Goal: Information Seeking & Learning: Find specific page/section

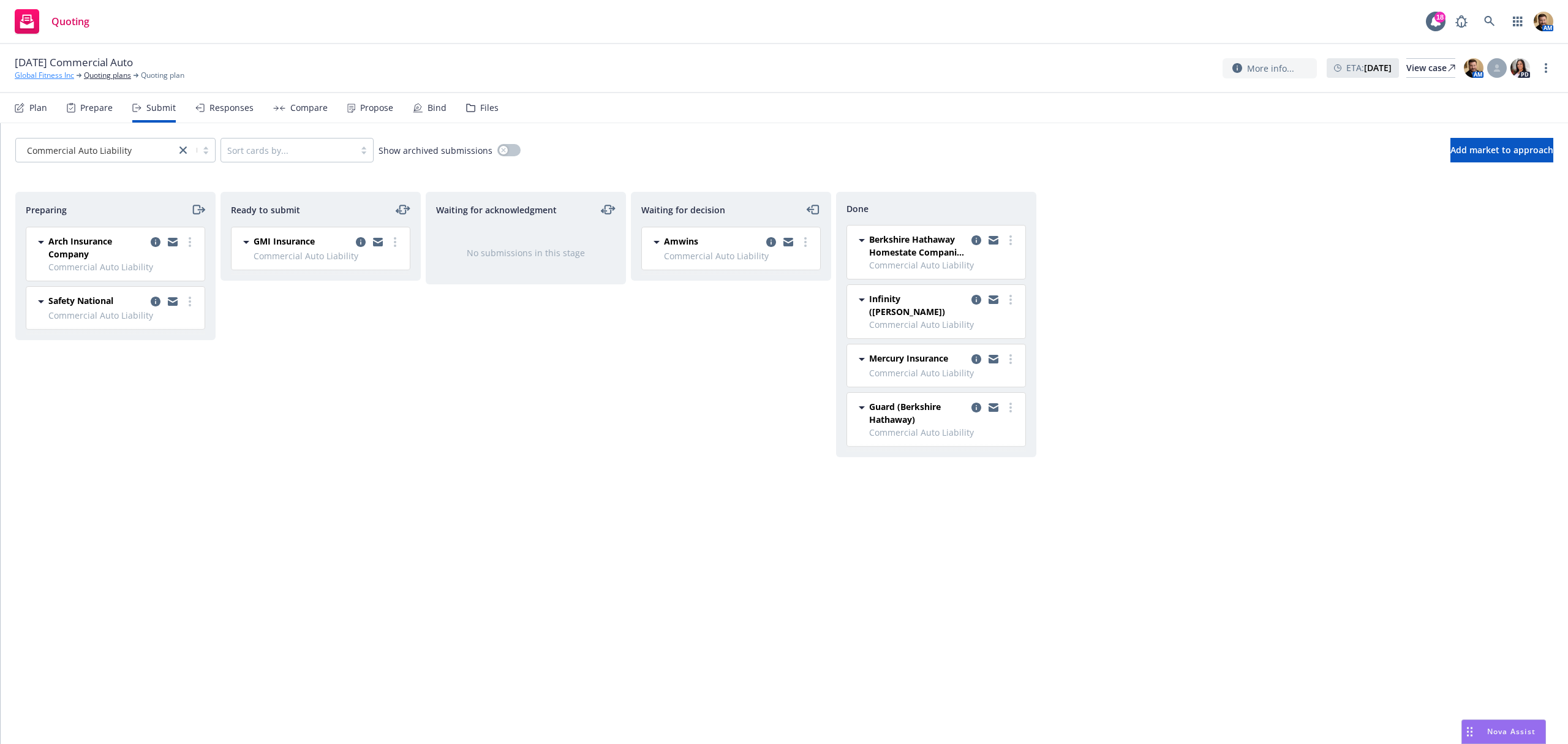
click at [52, 76] on link "Global Fitness Inc" at bounding box center [44, 75] width 59 height 11
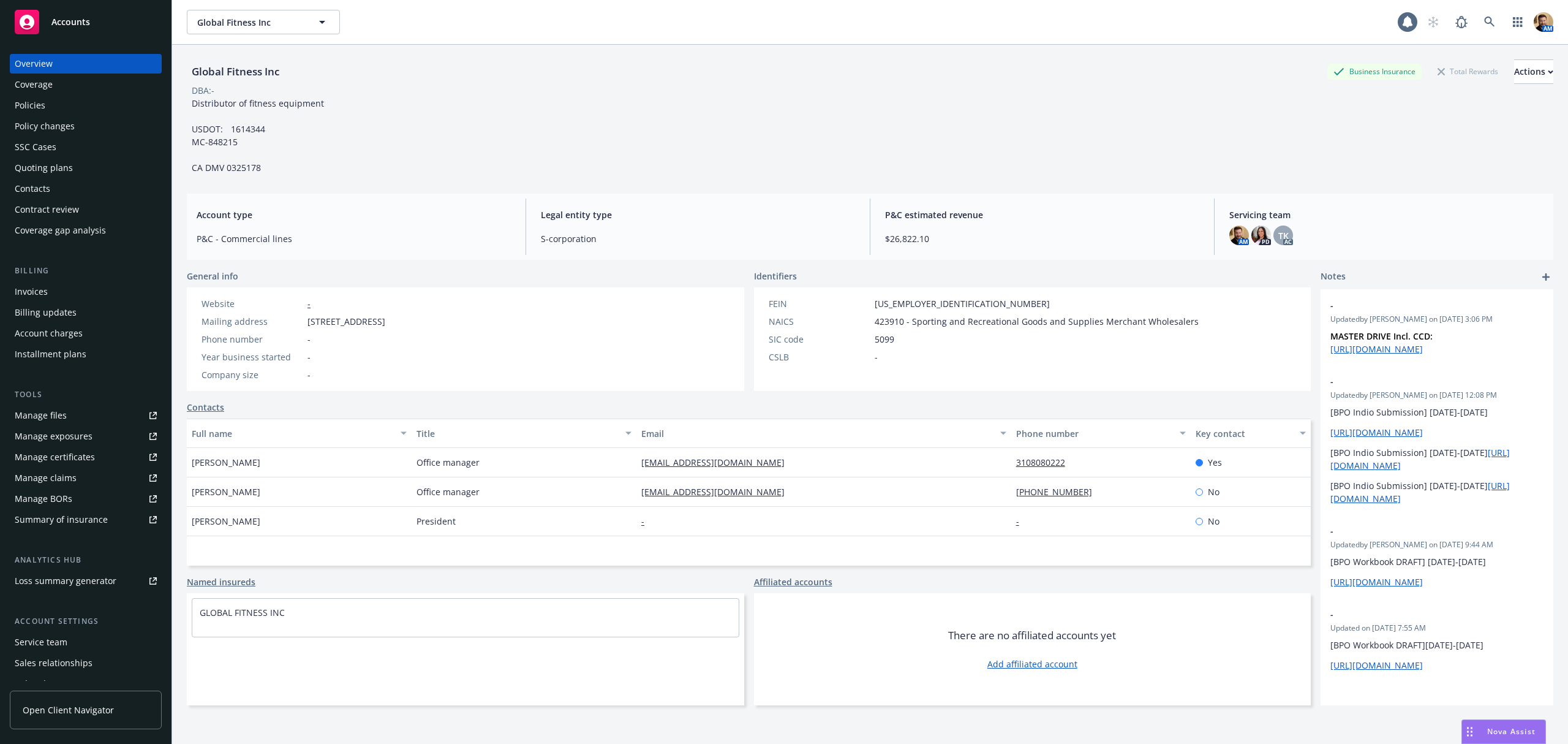
click at [40, 109] on div "Policies" at bounding box center [29, 105] width 30 height 20
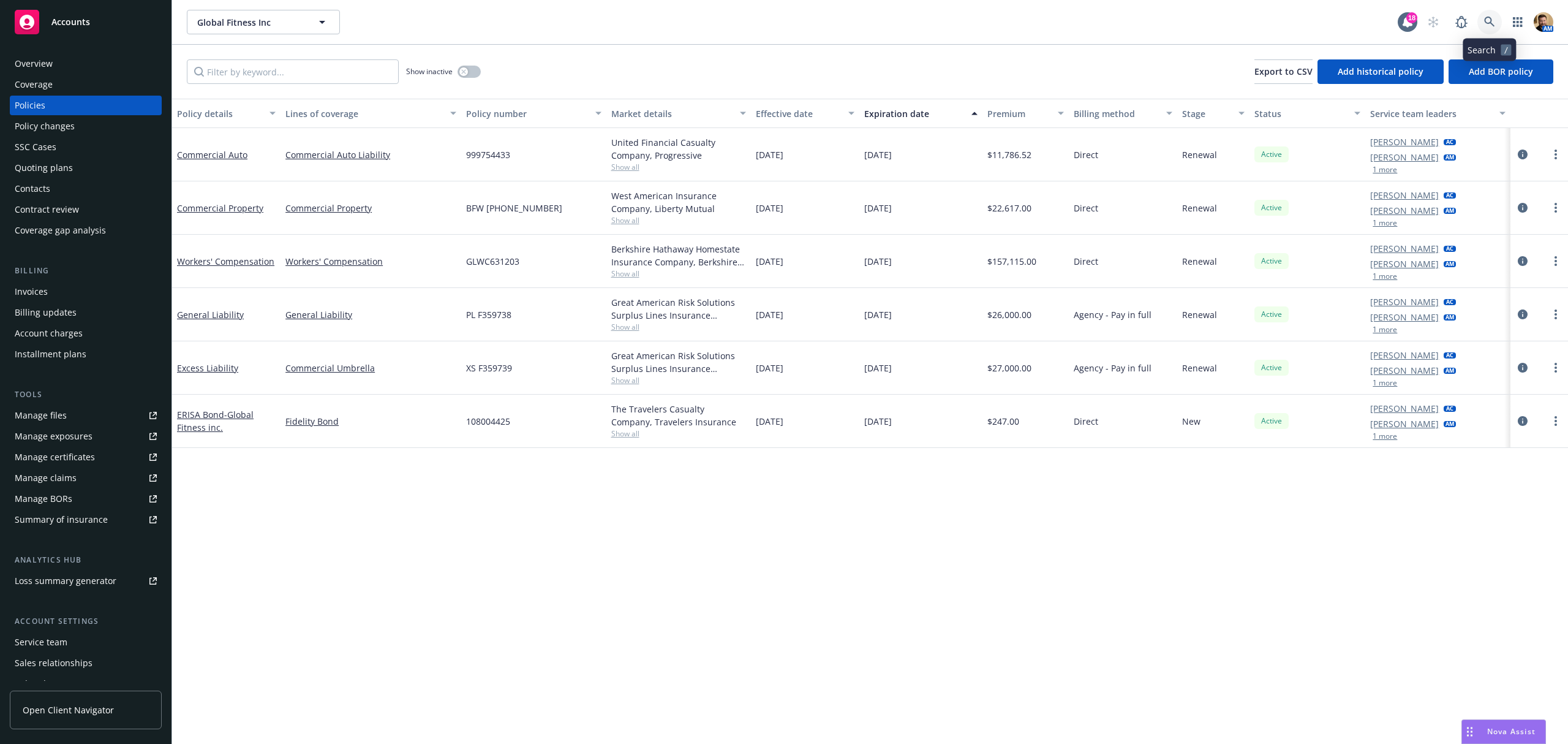
click at [1481, 23] on link at bounding box center [1490, 22] width 25 height 25
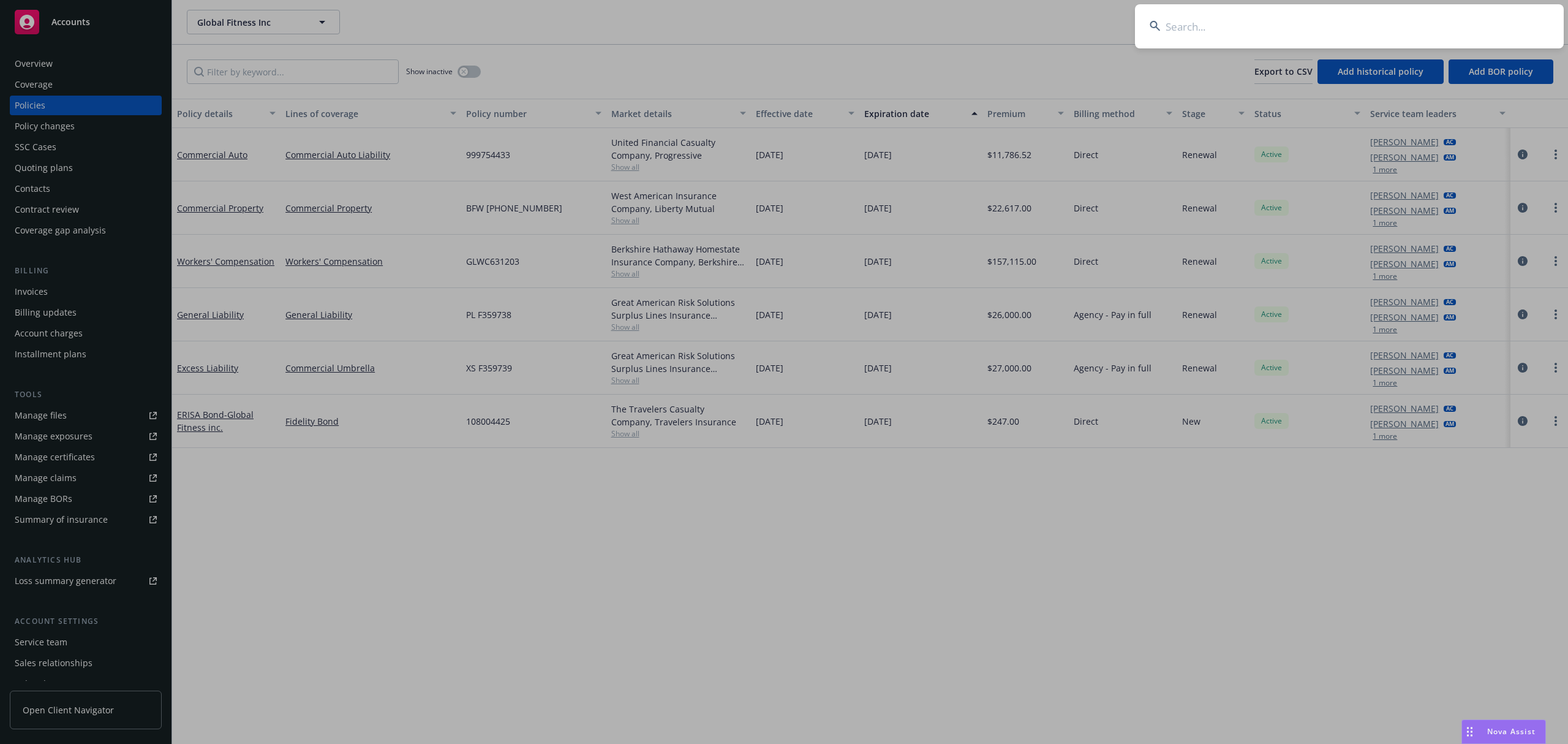
click at [1439, 27] on input at bounding box center [1349, 27] width 429 height 44
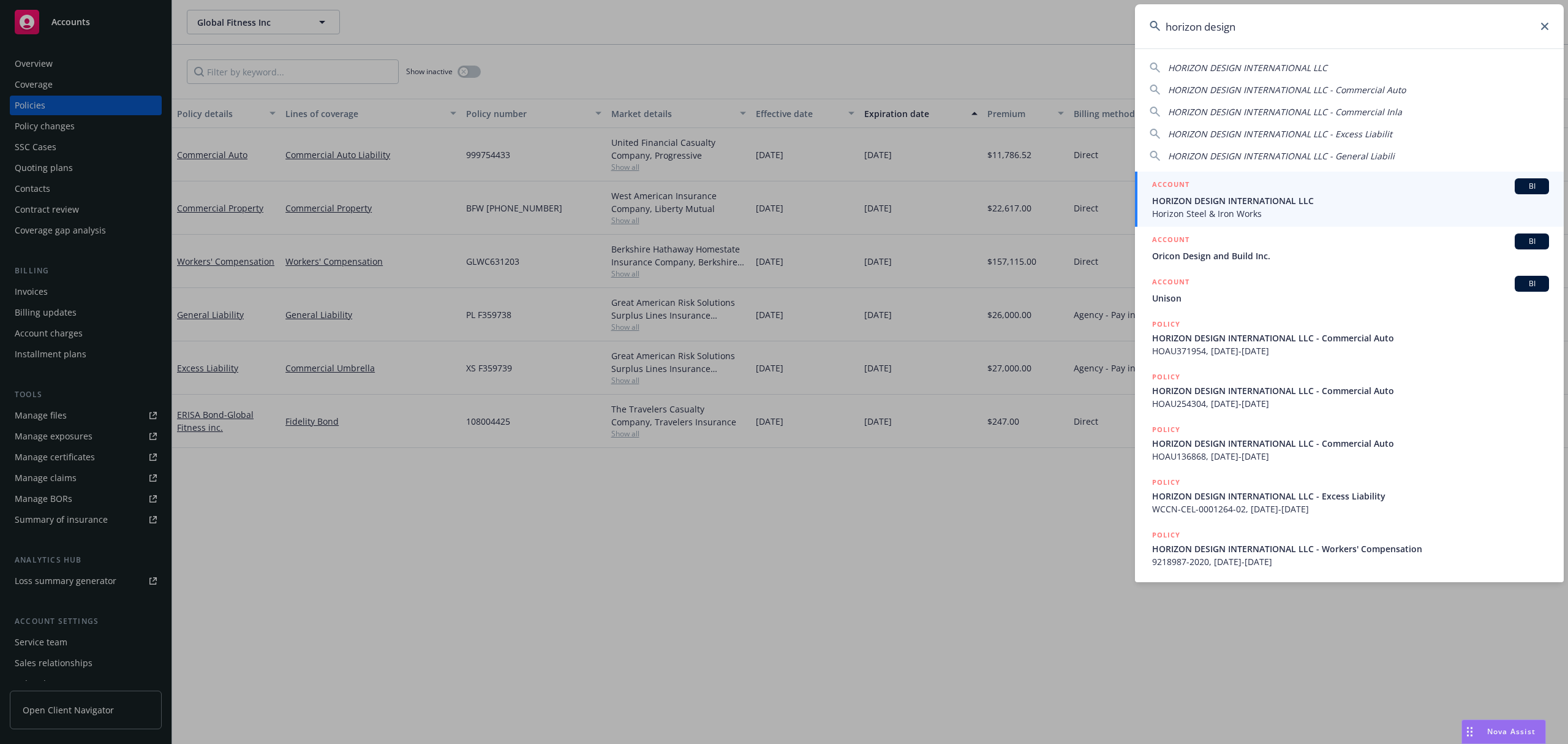
type input "horizon design"
click at [1174, 208] on span "Horizon Steel & Iron Works" at bounding box center [1350, 214] width 397 height 13
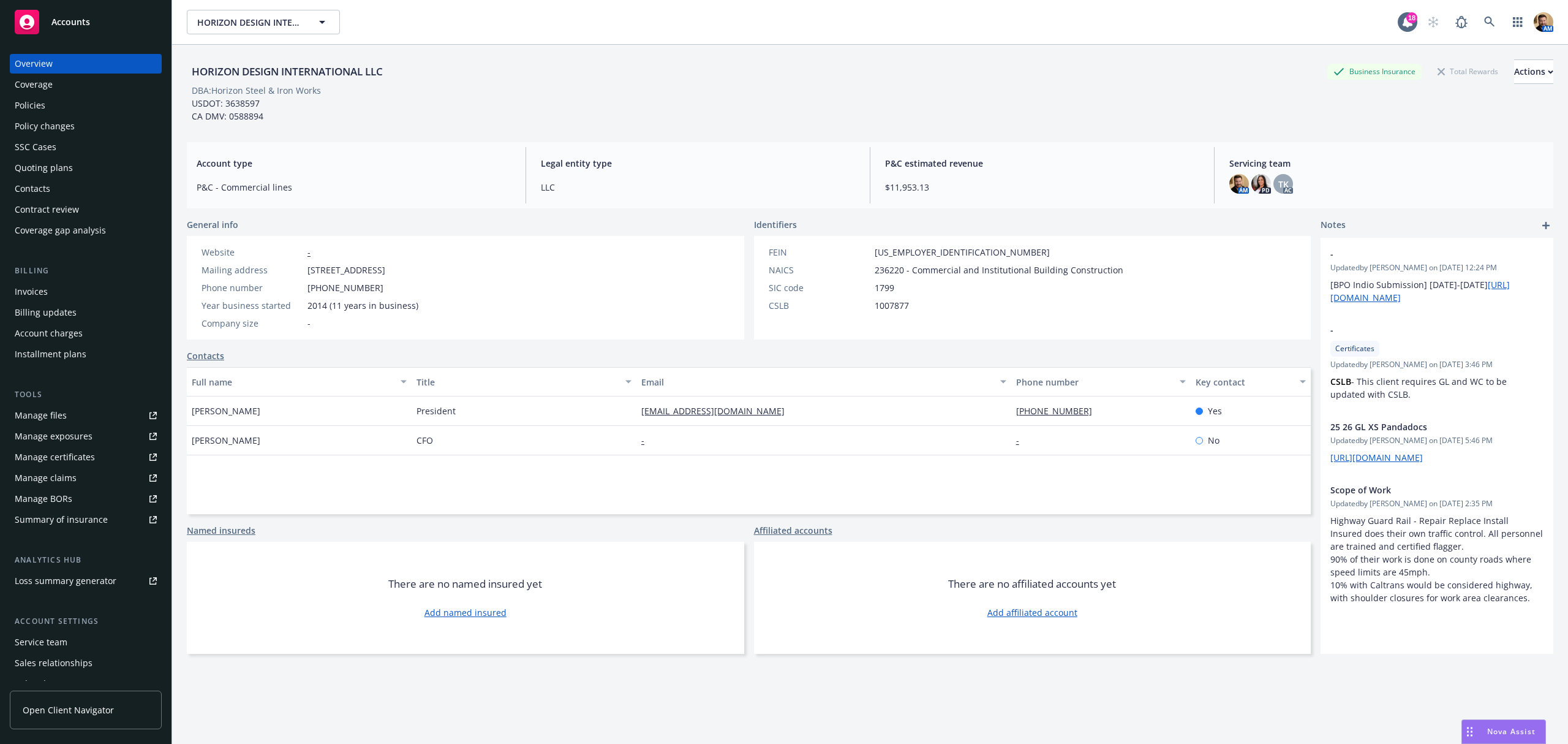
click at [37, 113] on div "Policies" at bounding box center [29, 105] width 30 height 20
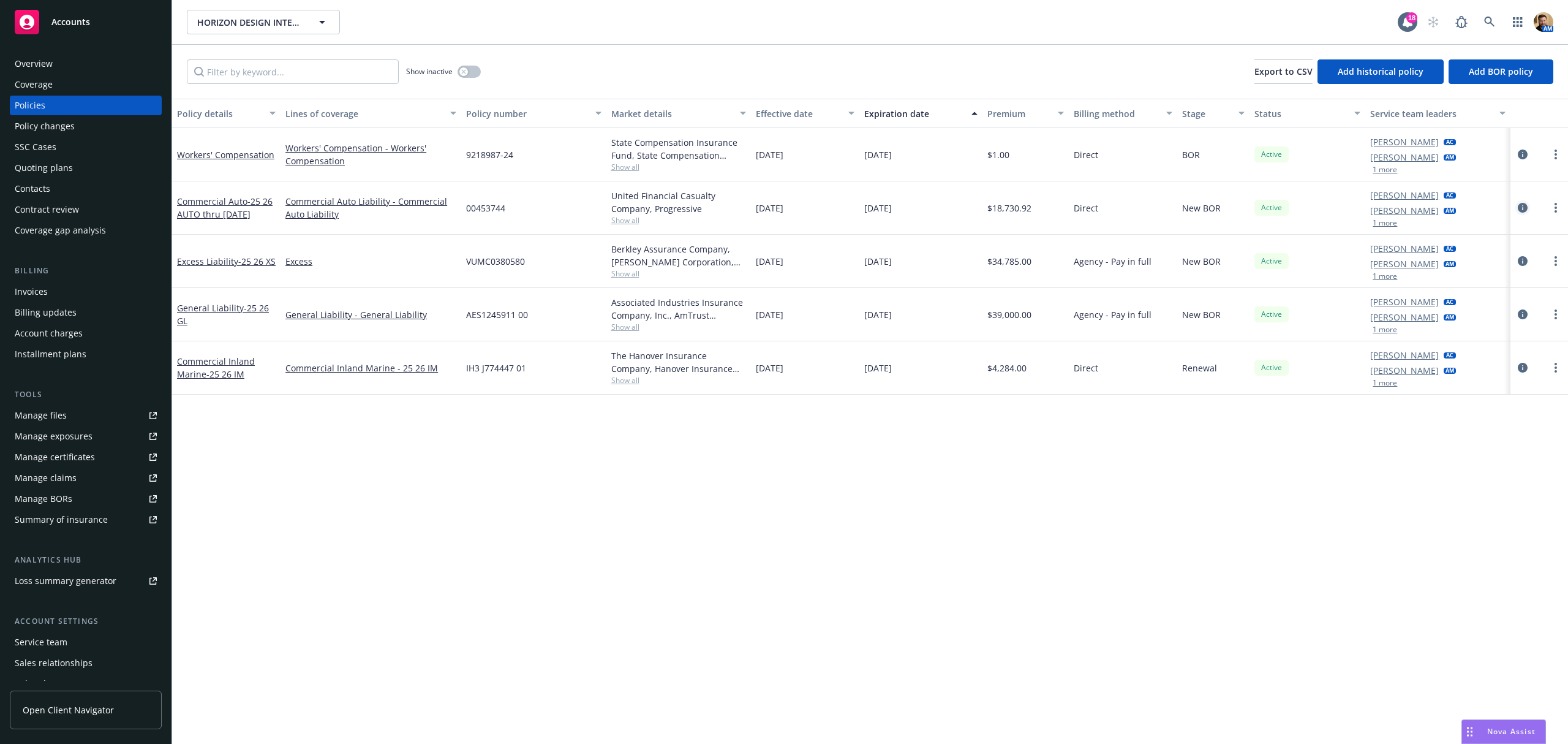
click at [1521, 206] on icon "circleInformation" at bounding box center [1522, 207] width 10 height 10
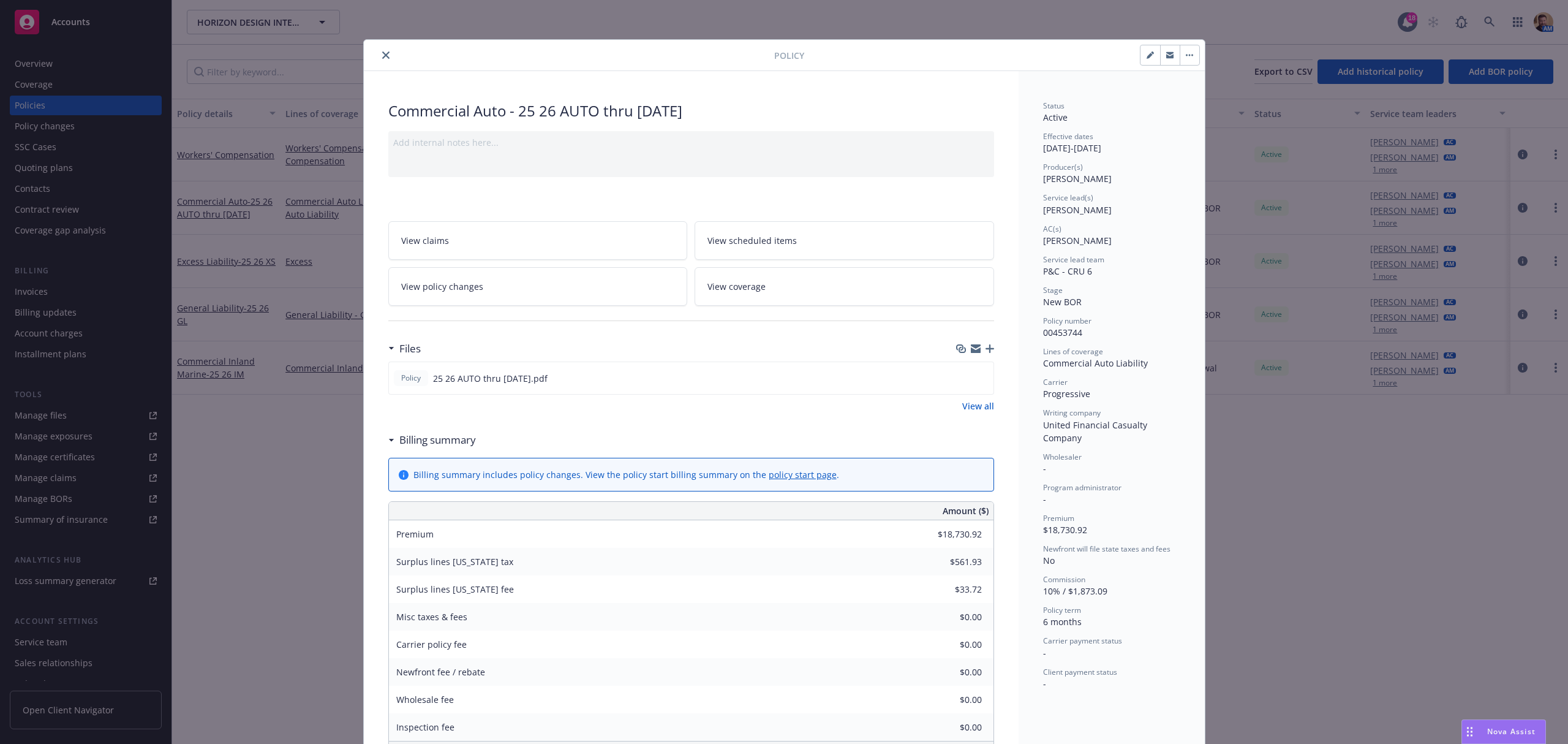
click at [442, 136] on div "Add internal notes here..." at bounding box center [691, 143] width 596 height 13
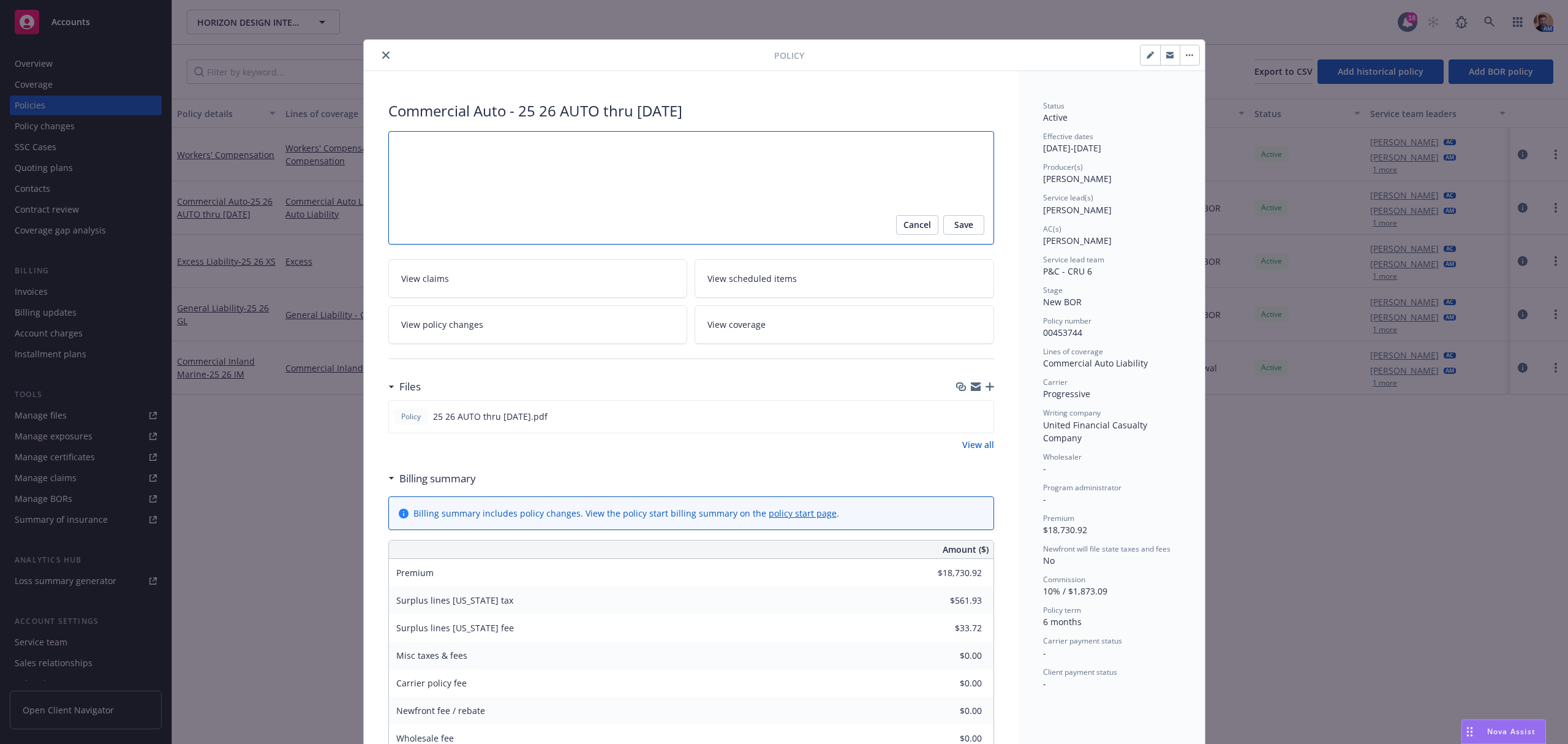
click at [442, 147] on textarea at bounding box center [691, 188] width 606 height 114
type textarea "x"
type textarea "T"
type textarea "x"
type textarea "Te"
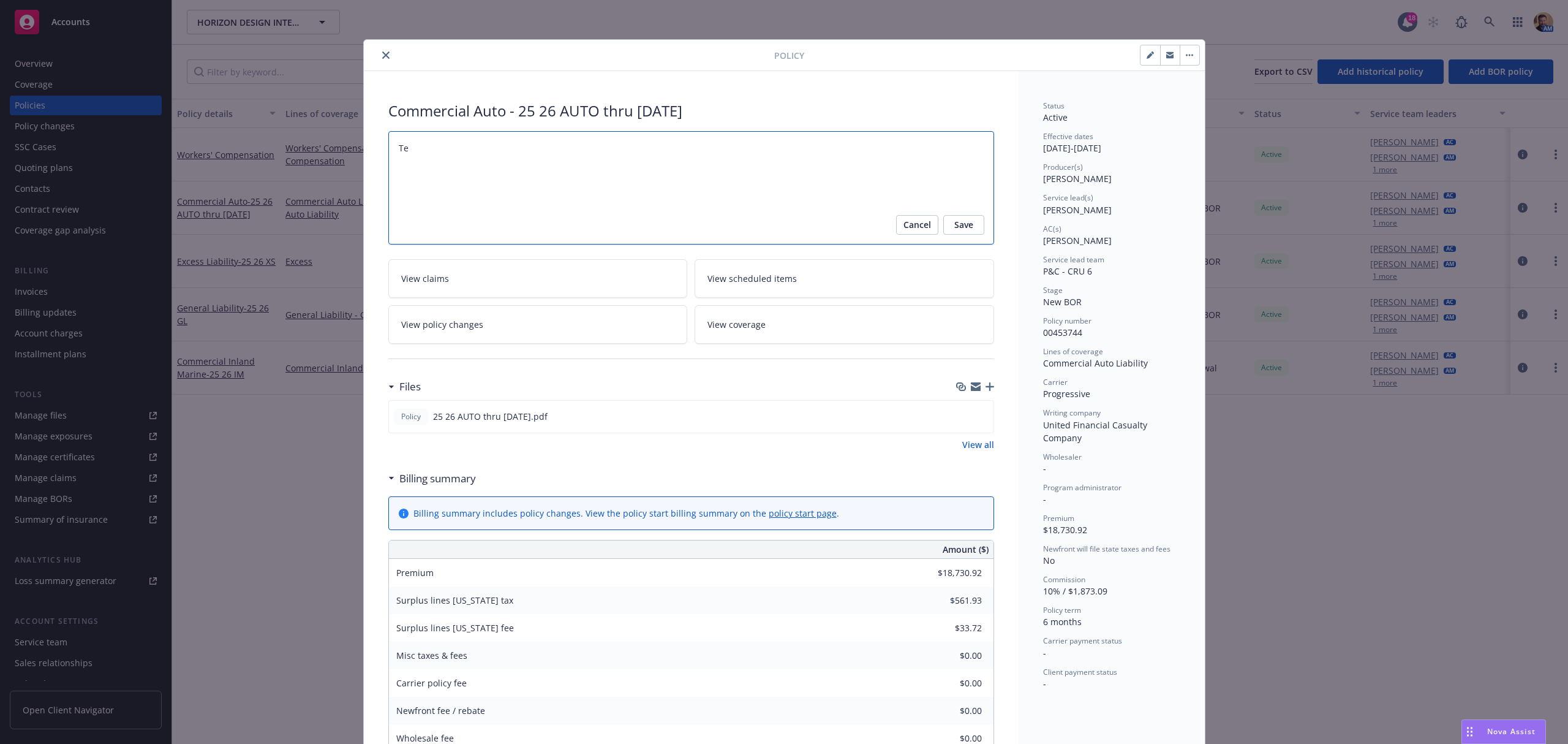
type textarea "x"
type textarea "Tel"
type textarea "x"
type textarea "Tele"
type textarea "x"
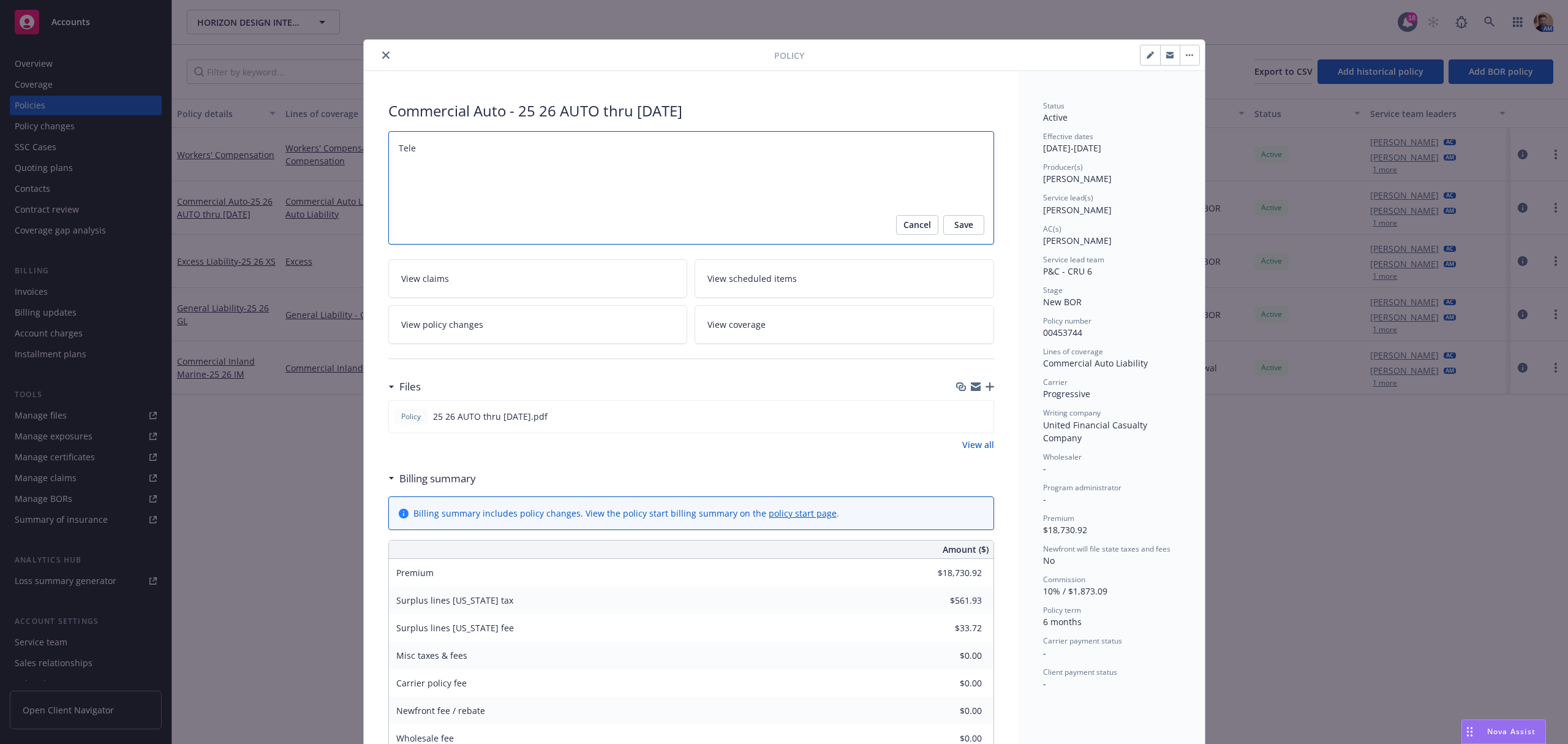
type textarea "Telem"
type textarea "x"
type textarea "Telemat"
type textarea "x"
type textarea "Telemati"
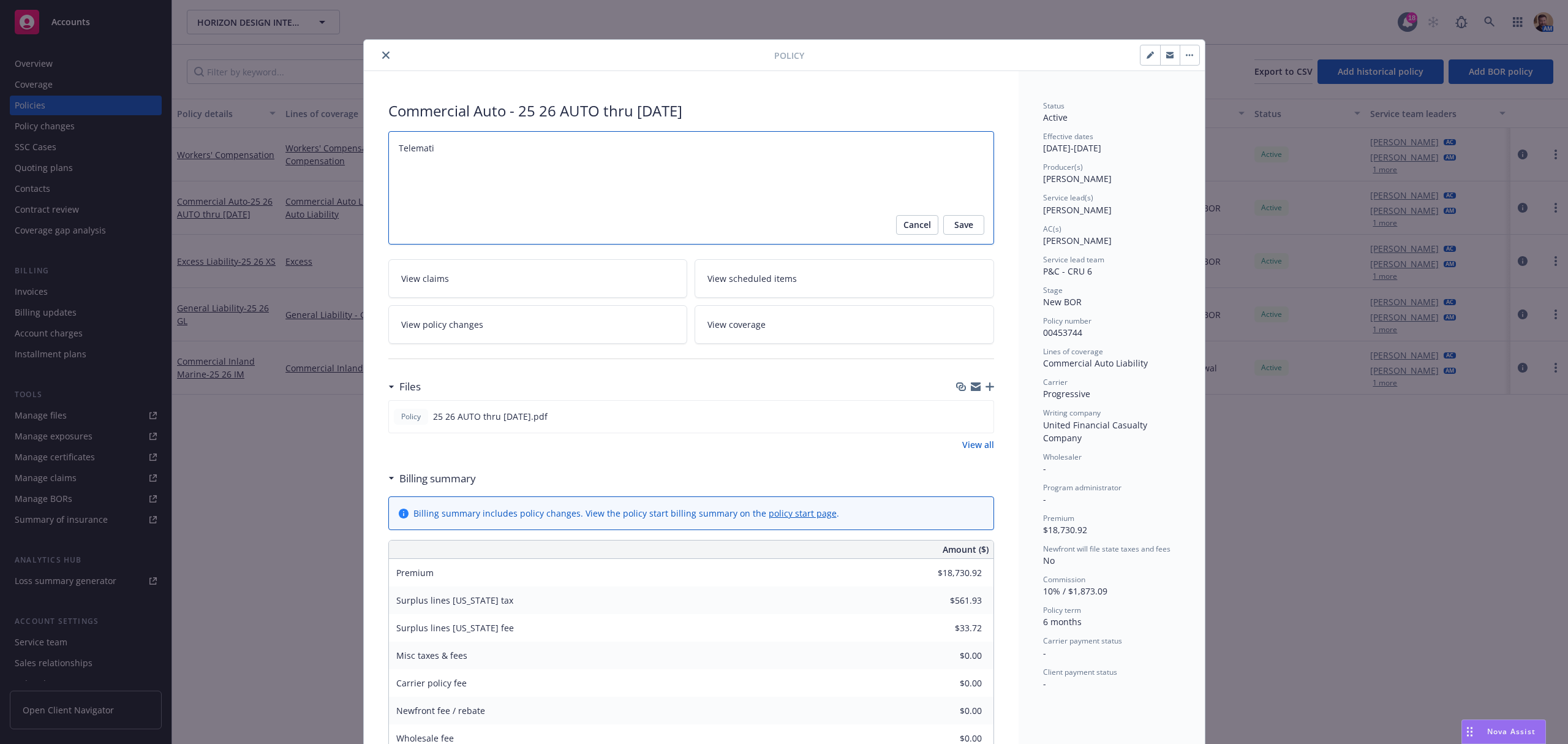
type textarea "x"
type textarea "Telematic"
type textarea "x"
type textarea "Telematics"
type textarea "x"
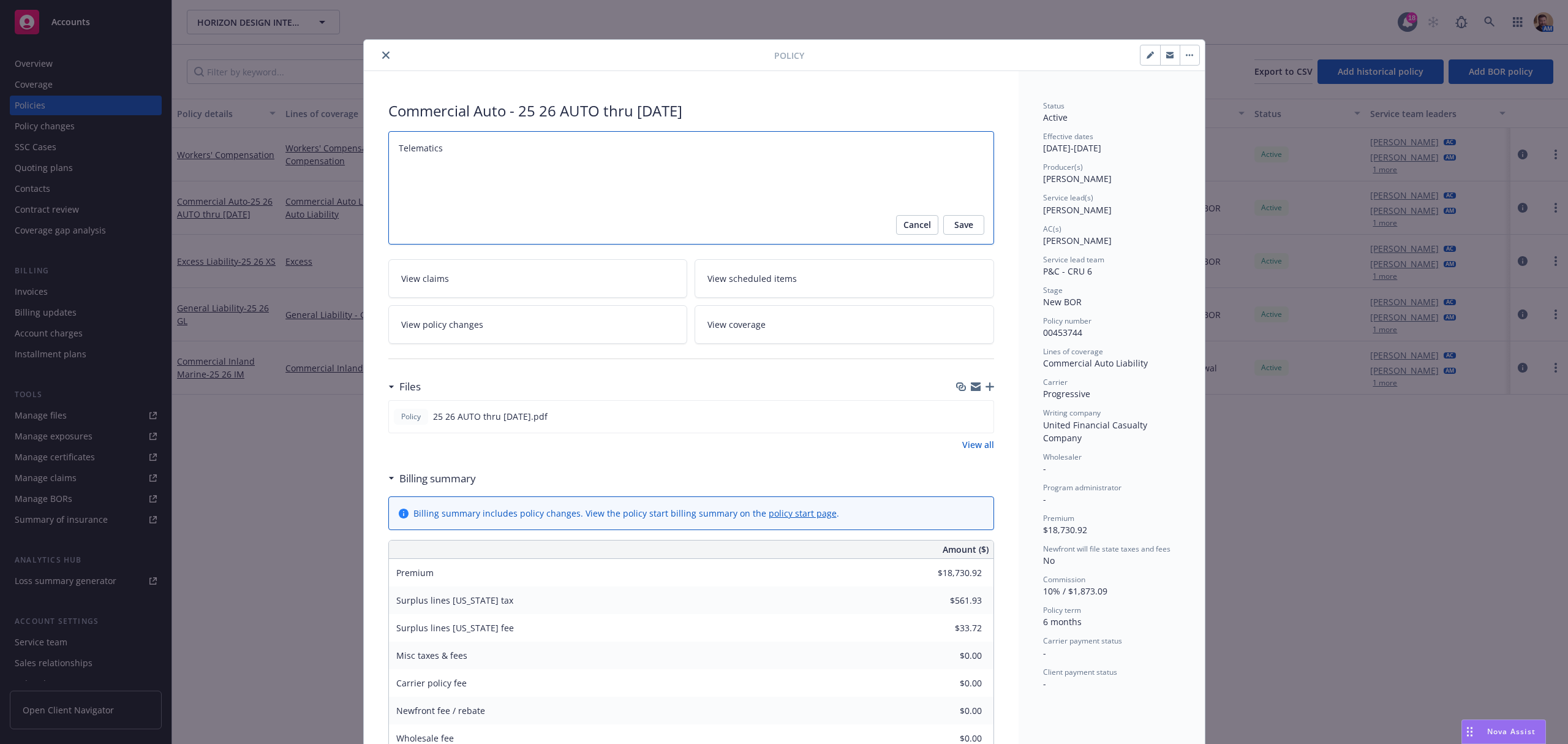
type textarea "Telematics:"
type textarea "x"
type textarea "Telematics:"
paste textarea "[URL][DOMAIN_NAME]"
type textarea "x"
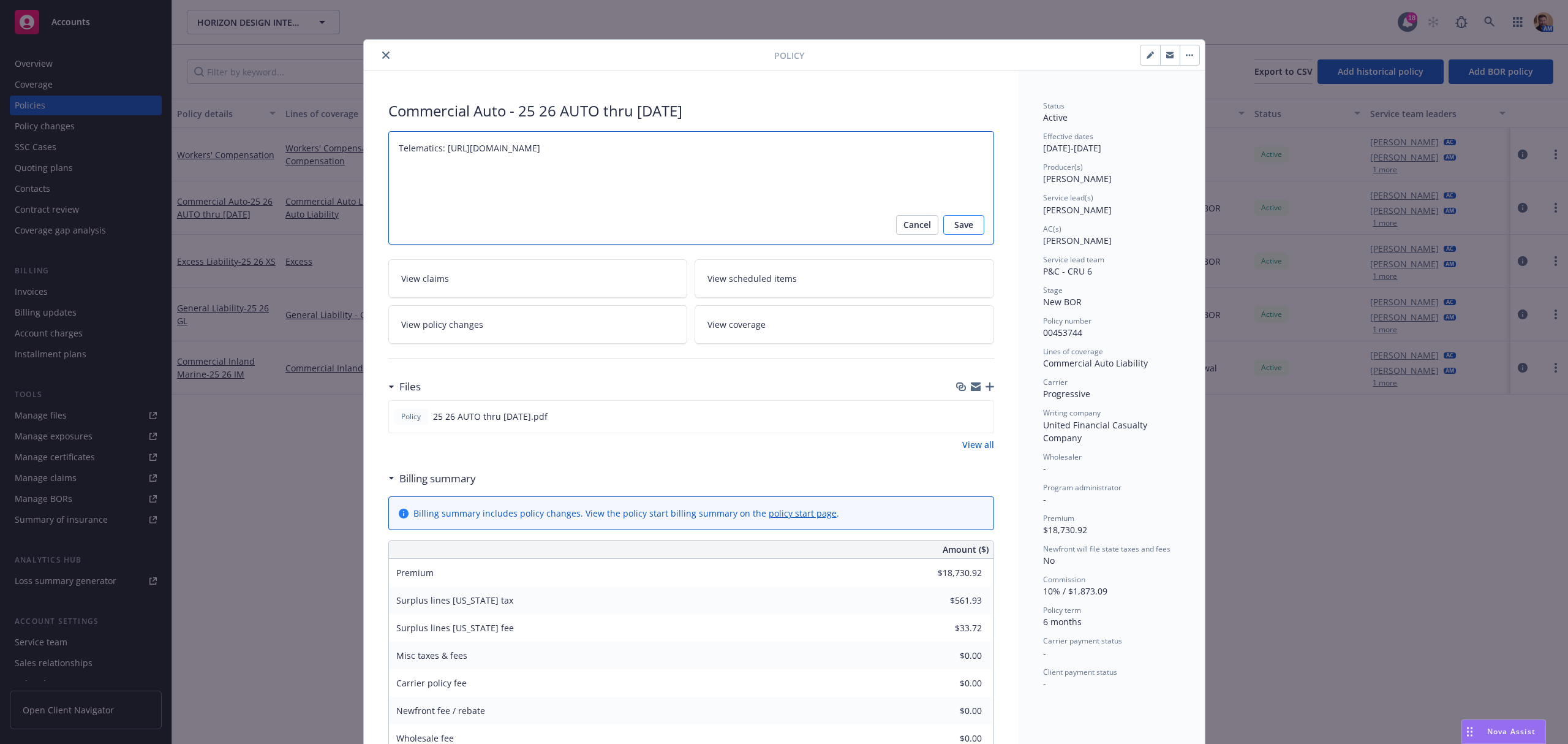
type textarea "Telematics: [URL][DOMAIN_NAME]"
click at [954, 226] on span "Save" at bounding box center [964, 225] width 19 height 20
type textarea "x"
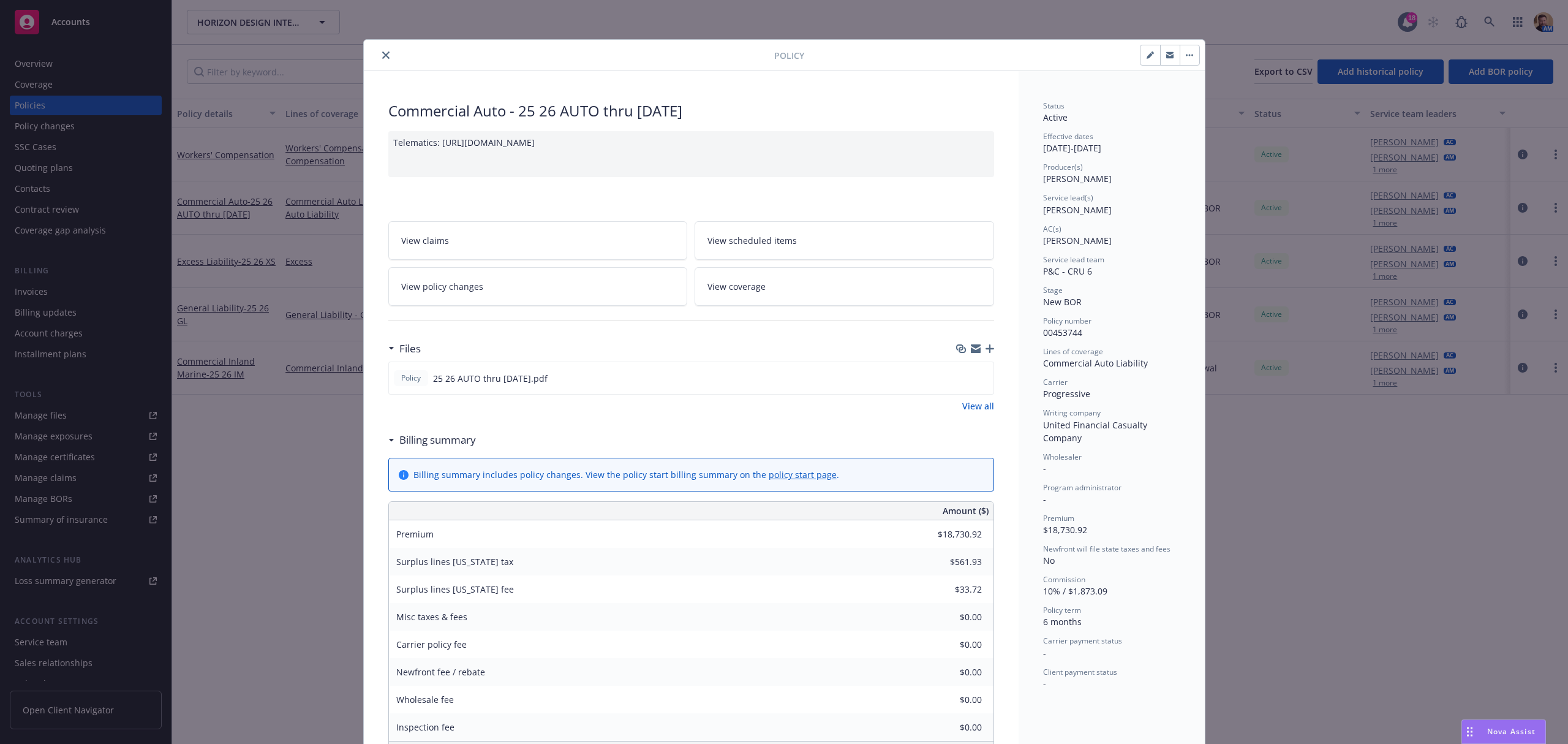
click at [380, 49] on button "close" at bounding box center [385, 54] width 14 height 14
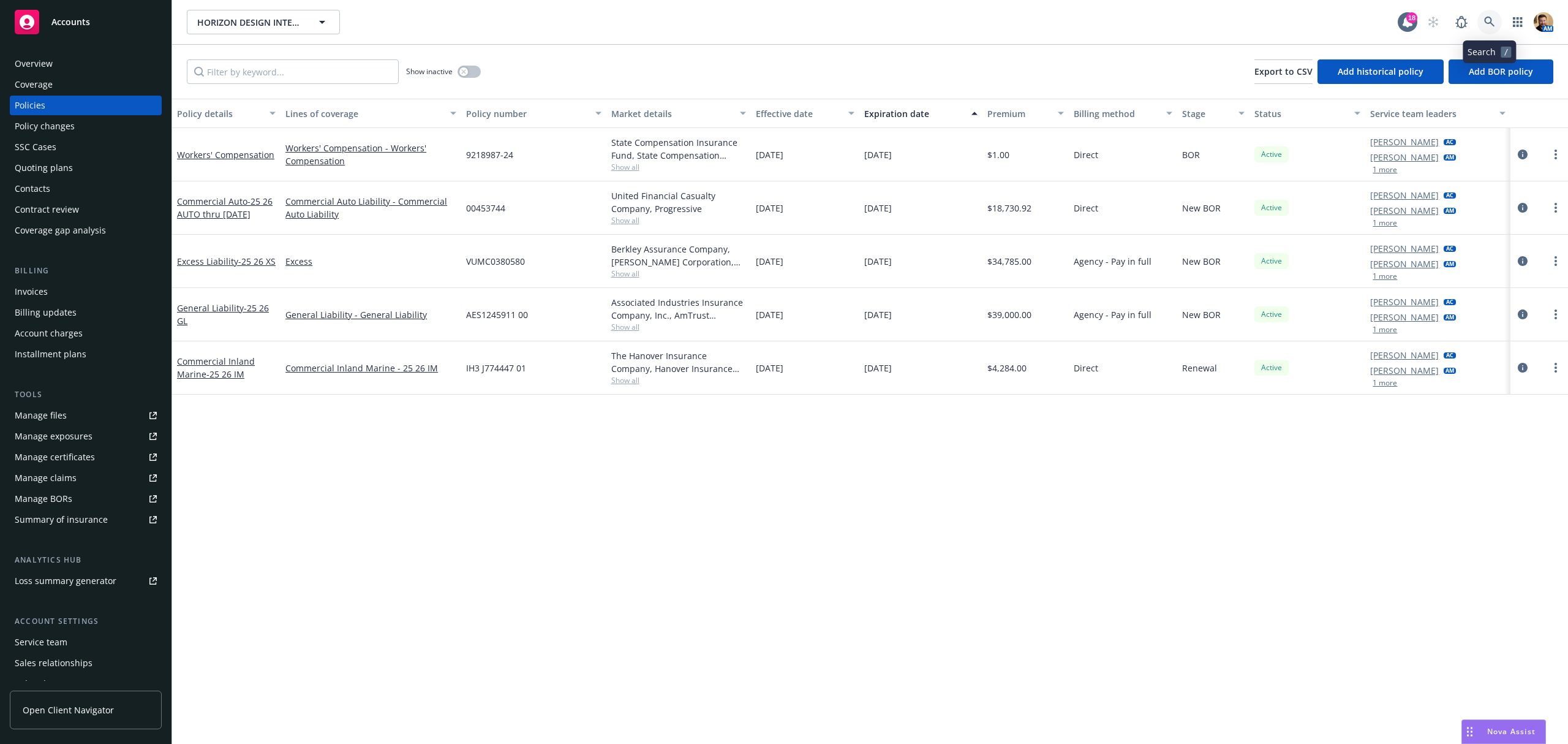
click at [1485, 25] on icon at bounding box center [1490, 22] width 11 height 11
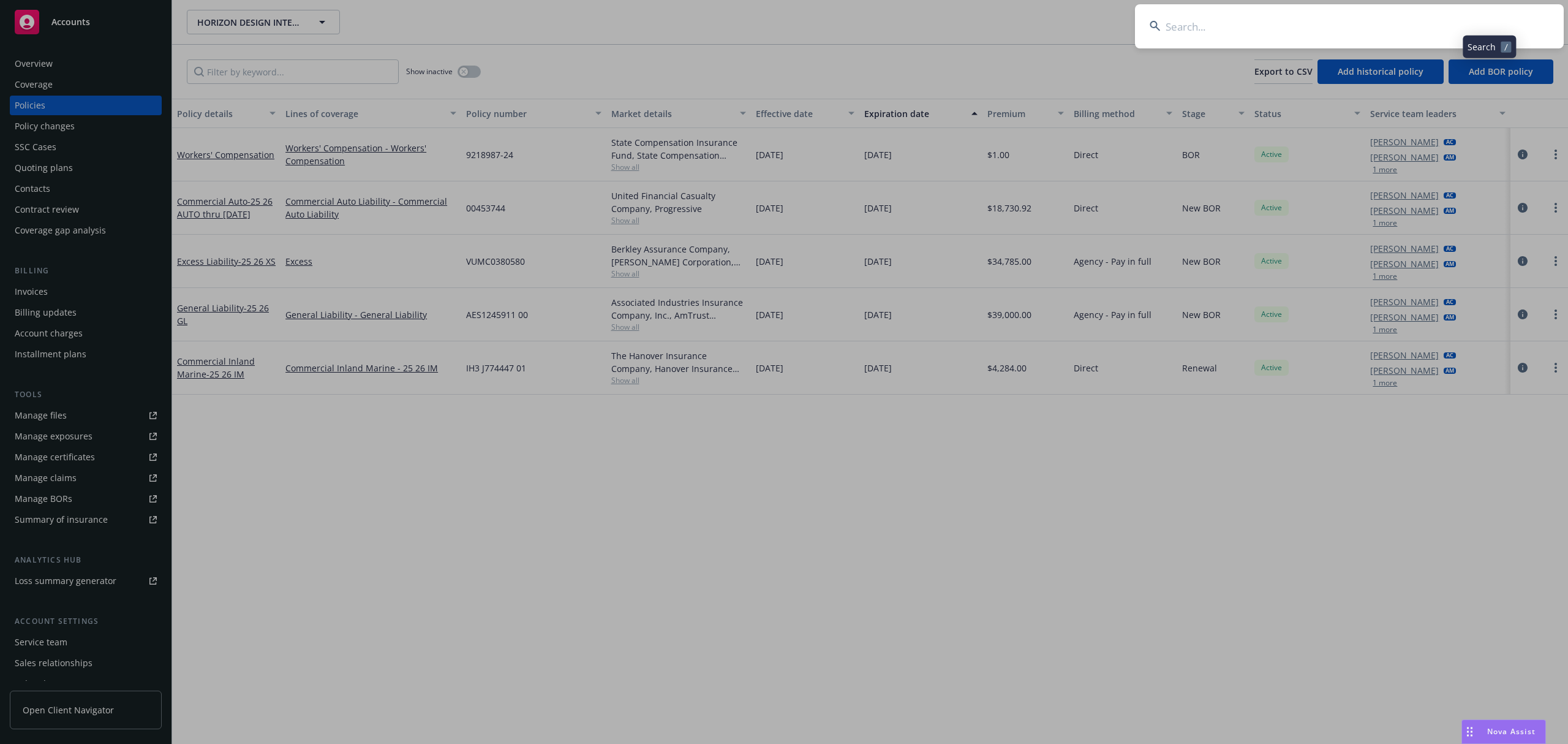
click at [1471, 28] on input at bounding box center [1349, 27] width 429 height 44
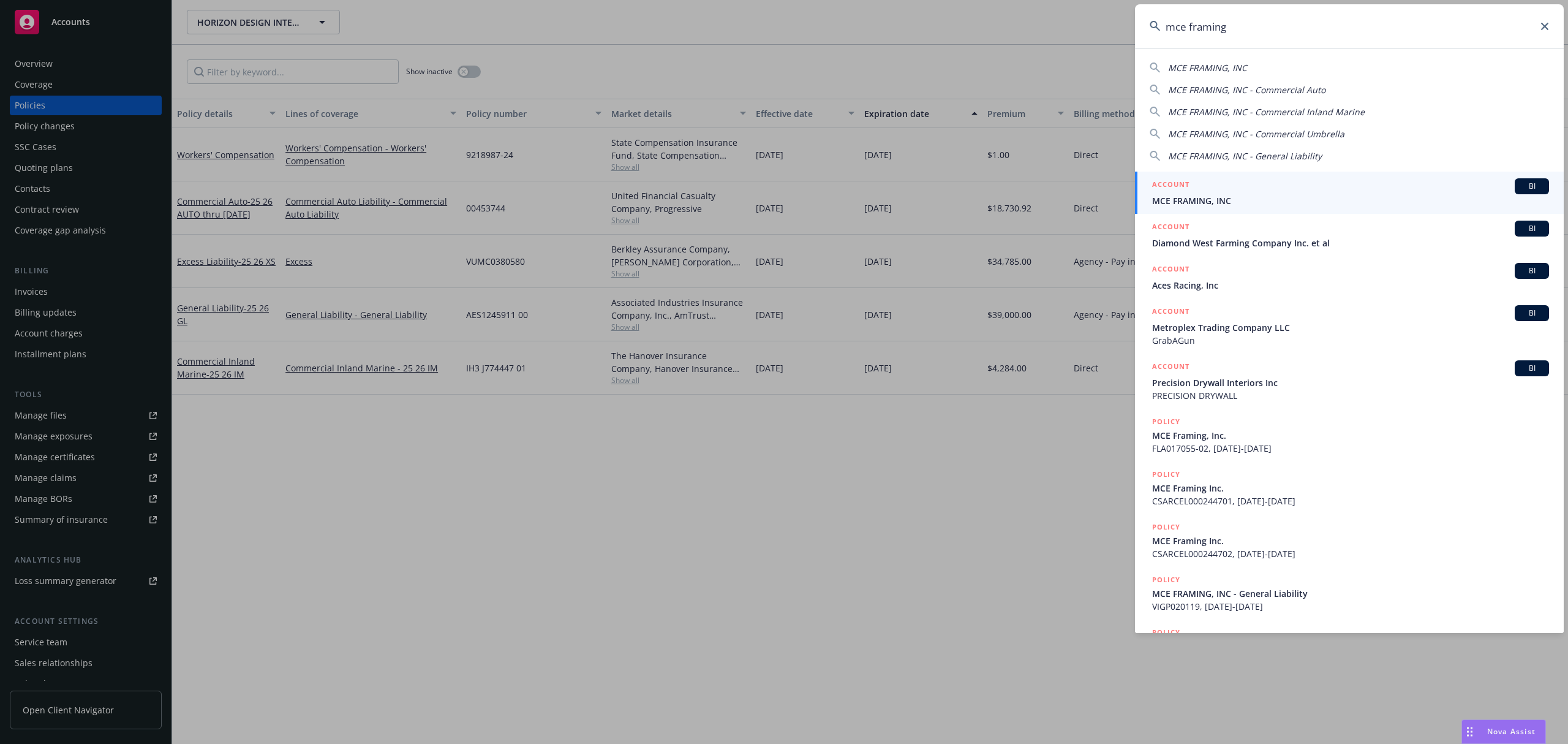
type input "mce framing"
click at [1166, 197] on span "MCE FRAMING, INC" at bounding box center [1350, 201] width 397 height 13
